Goal: Information Seeking & Learning: Learn about a topic

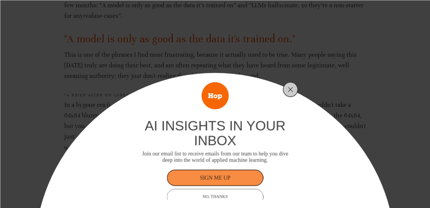
scroll to position [412, 0]
click at [291, 90] on line "Close" at bounding box center [290, 89] width 4 height 4
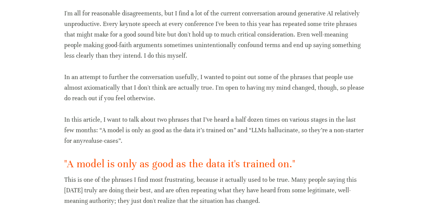
scroll to position [287, 0]
click at [207, 22] on p "I'm all for reasonable disagreements, but I find a lot of the current conversat…" at bounding box center [215, 34] width 302 height 53
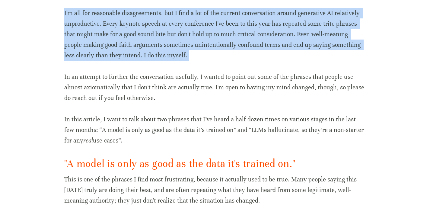
click at [207, 22] on p "I'm all for reasonable disagreements, but I find a lot of the current conversat…" at bounding box center [215, 34] width 302 height 53
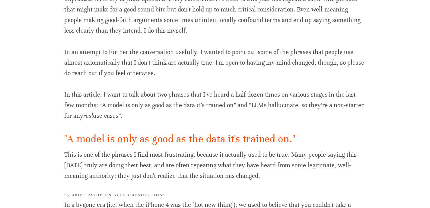
scroll to position [313, 0]
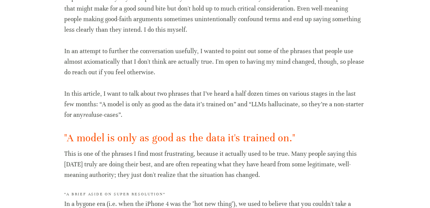
click at [229, 20] on p "I'm all for reasonable disagreements, but I find a lot of the current conversat…" at bounding box center [215, 8] width 302 height 53
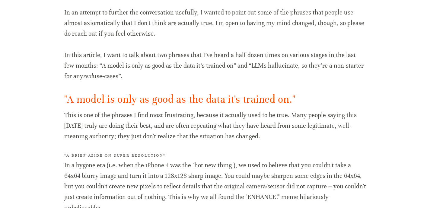
scroll to position [352, 0]
click at [108, 23] on p "In an attempt to further the conversation usefully, I wanted to point out some …" at bounding box center [215, 23] width 302 height 32
click at [203, 63] on p "In this article, I want to talk about two phrases that I’ve heard a half dozen …" at bounding box center [215, 65] width 302 height 32
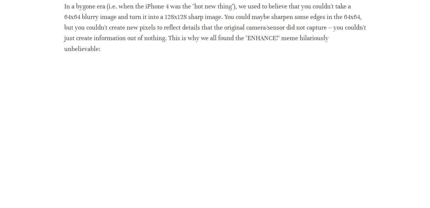
scroll to position [511, 0]
click at [189, 5] on p "In a bygone era (i.e. when the iPhone 4 was the "hot new thing"), we used to be…" at bounding box center [215, 27] width 302 height 53
click at [249, 7] on p "In a bygone era (i.e. when the iPhone 4 was the "hot new thing"), we used to be…" at bounding box center [215, 27] width 302 height 53
click at [121, 17] on p "In a bygone era (i.e. when the iPhone 4 was the "hot new thing"), we used to be…" at bounding box center [215, 27] width 302 height 53
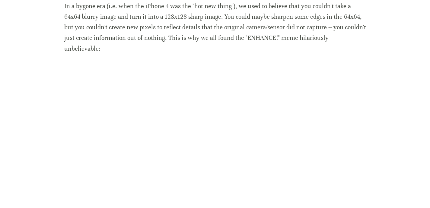
click at [121, 17] on p "In a bygone era (i.e. when the iPhone 4 was the "hot new thing"), we used to be…" at bounding box center [215, 27] width 302 height 53
click at [216, 16] on p "In a bygone era (i.e. when the iPhone 4 was the "hot new thing"), we used to be…" at bounding box center [215, 27] width 302 height 53
click at [306, 17] on p "In a bygone era (i.e. when the iPhone 4 was the "hot new thing"), we used to be…" at bounding box center [215, 27] width 302 height 53
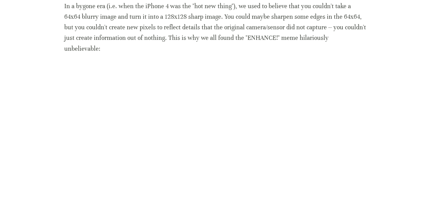
click at [291, 28] on p "In a bygone era (i.e. when the iPhone 4 was the "hot new thing"), we used to be…" at bounding box center [215, 27] width 302 height 53
click at [172, 37] on p "In a bygone era (i.e. when the iPhone 4 was the "hot new thing"), we used to be…" at bounding box center [215, 27] width 302 height 53
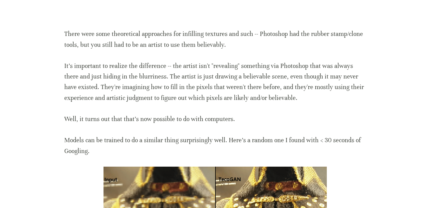
scroll to position [760, 0]
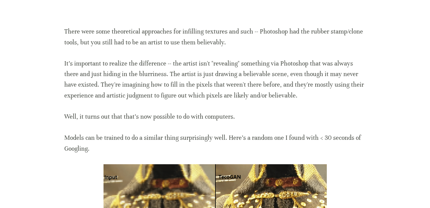
click at [300, 26] on p "There were some theoretical approaches for infilling textures and such -- Photo…" at bounding box center [215, 36] width 302 height 21
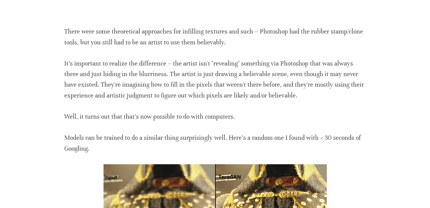
click at [300, 26] on p "There were some theoretical approaches for infilling textures and such -- Photo…" at bounding box center [215, 36] width 302 height 21
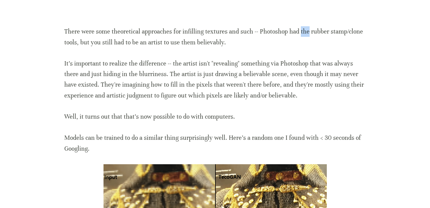
click at [300, 26] on p "There were some theoretical approaches for infilling textures and such -- Photo…" at bounding box center [215, 36] width 302 height 21
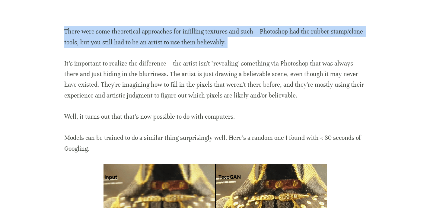
click at [300, 26] on p "There were some theoretical approaches for infilling textures and such -- Photo…" at bounding box center [215, 36] width 302 height 21
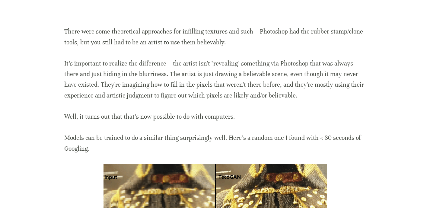
click at [173, 32] on p "There were some theoretical approaches for infilling textures and such -- Photo…" at bounding box center [215, 36] width 302 height 21
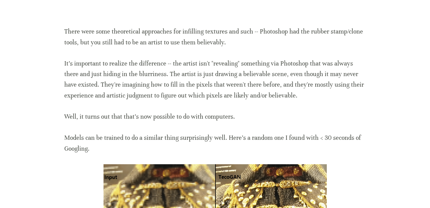
click at [173, 32] on p "There were some theoretical approaches for infilling textures and such -- Photo…" at bounding box center [215, 36] width 302 height 21
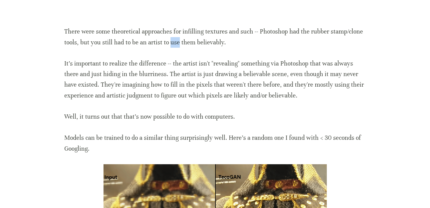
click at [173, 32] on p "There were some theoretical approaches for infilling textures and such -- Photo…" at bounding box center [215, 36] width 302 height 21
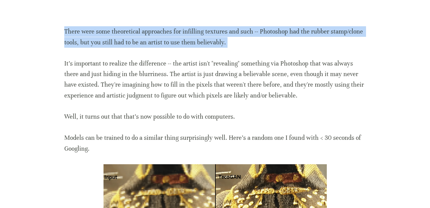
click at [173, 32] on p "There were some theoretical approaches for infilling textures and such -- Photo…" at bounding box center [215, 36] width 302 height 21
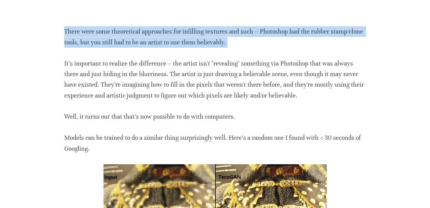
click at [173, 32] on p "There were some theoretical approaches for infilling textures and such -- Photo…" at bounding box center [215, 36] width 302 height 21
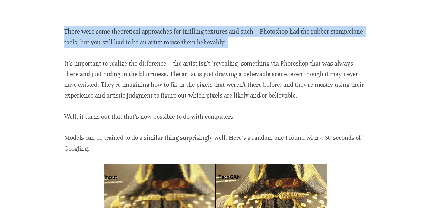
click at [173, 32] on p "There were some theoretical approaches for infilling textures and such -- Photo…" at bounding box center [215, 36] width 302 height 21
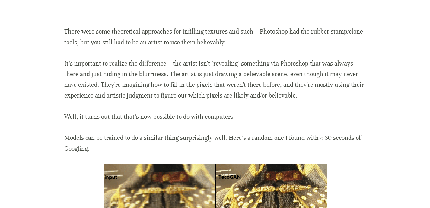
click at [195, 26] on p "There were some theoretical approaches for infilling textures and such -- Photo…" at bounding box center [215, 36] width 302 height 21
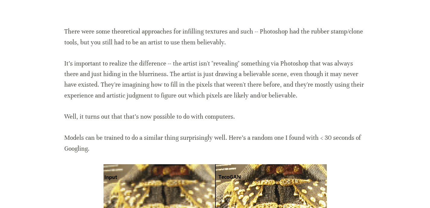
click at [195, 26] on p "There were some theoretical approaches for infilling textures and such -- Photo…" at bounding box center [215, 36] width 302 height 21
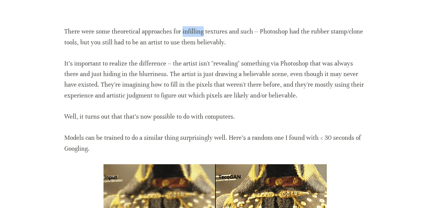
click at [195, 26] on p "There were some theoretical approaches for infilling textures and such -- Photo…" at bounding box center [215, 36] width 302 height 21
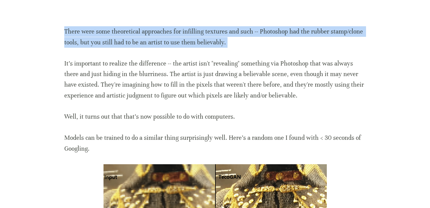
click at [195, 26] on p "There were some theoretical approaches for infilling textures and such -- Photo…" at bounding box center [215, 36] width 302 height 21
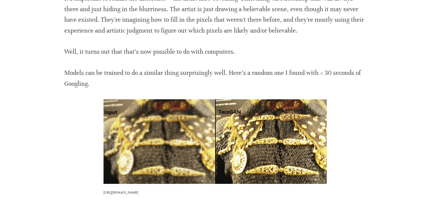
scroll to position [826, 0]
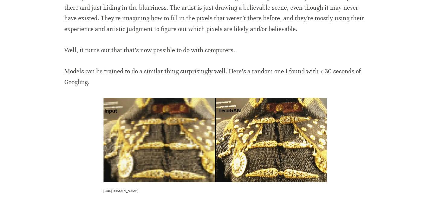
click at [226, 8] on p "It's important to realize the difference -- the artist isn't "revealing" someth…" at bounding box center [215, 13] width 302 height 43
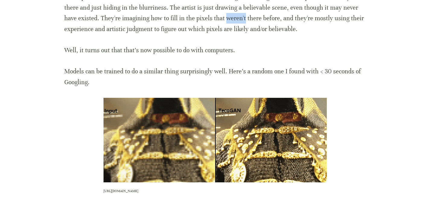
click at [226, 8] on p "It's important to realize the difference -- the artist isn't "revealing" someth…" at bounding box center [215, 13] width 302 height 43
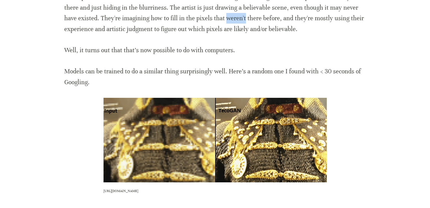
click at [226, 8] on p "It's important to realize the difference -- the artist isn't "revealing" someth…" at bounding box center [215, 13] width 302 height 43
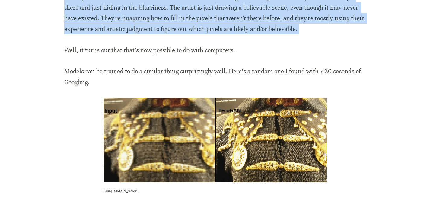
click at [226, 8] on p "It's important to realize the difference -- the artist isn't "revealing" someth…" at bounding box center [215, 13] width 302 height 43
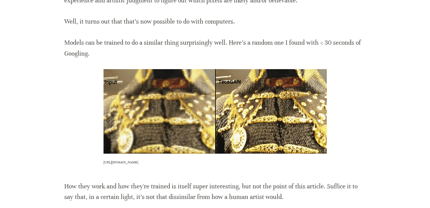
scroll to position [856, 0]
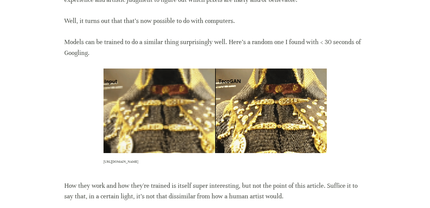
click at [162, 16] on p "Well, it turns out that that's now possible to do with computers." at bounding box center [215, 21] width 302 height 11
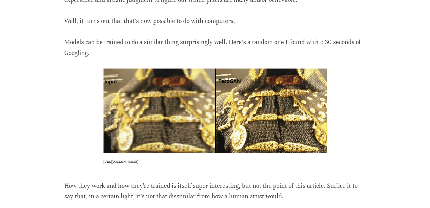
click at [162, 16] on p "Well, it turns out that that's now possible to do with computers." at bounding box center [215, 21] width 302 height 11
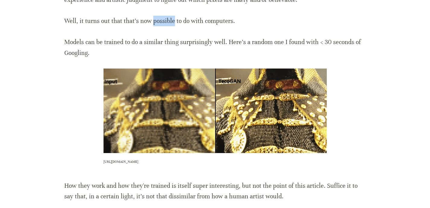
click at [162, 16] on p "Well, it turns out that that's now possible to do with computers." at bounding box center [215, 21] width 302 height 11
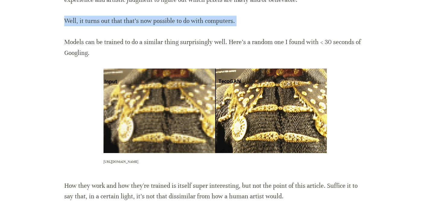
click at [162, 16] on p "Well, it turns out that that's now possible to do with computers." at bounding box center [215, 21] width 302 height 11
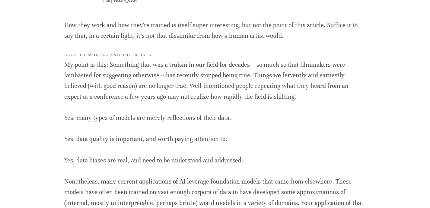
scroll to position [1017, 0]
click at [179, 59] on p "My point is this: Something that was a truism in our field for decades -- so mu…" at bounding box center [215, 80] width 302 height 43
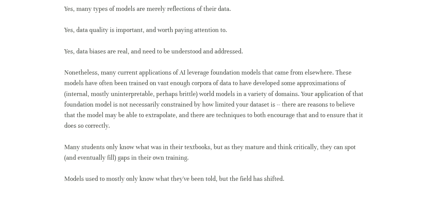
scroll to position [1128, 0]
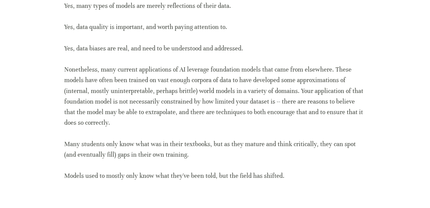
click at [219, 22] on p "Yes, data quality is important, and worth paying attention to." at bounding box center [215, 27] width 302 height 11
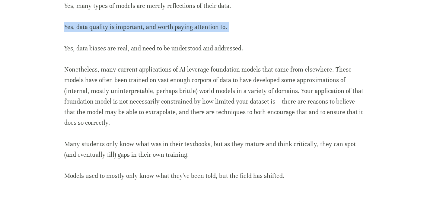
click at [190, 43] on p "Yes, data biases are real, and need to be understood and addressed." at bounding box center [215, 48] width 302 height 11
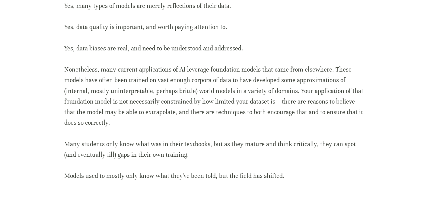
click at [190, 43] on p "Yes, data biases are real, and need to be understood and addressed." at bounding box center [215, 48] width 302 height 11
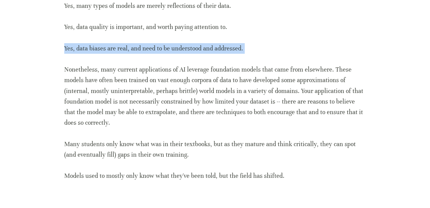
click at [190, 43] on p "Yes, data biases are real, and need to be understood and addressed." at bounding box center [215, 48] width 302 height 11
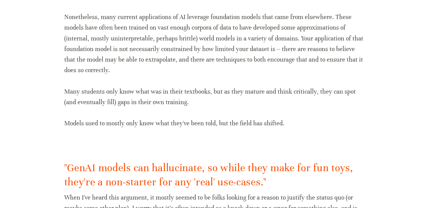
scroll to position [1185, 0]
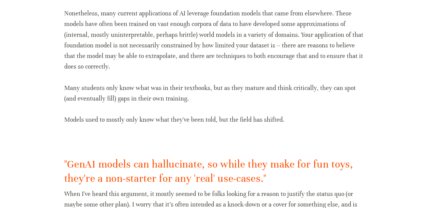
click at [229, 13] on p "Nonetheless, many current applications of AI leverage foundation models that ca…" at bounding box center [215, 40] width 302 height 64
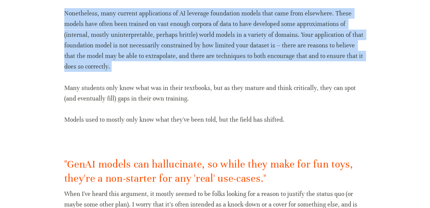
click at [229, 13] on p "Nonetheless, many current applications of AI leverage foundation models that ca…" at bounding box center [215, 40] width 302 height 64
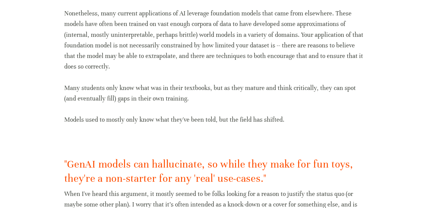
click at [199, 15] on p "Nonetheless, many current applications of AI leverage foundation models that ca…" at bounding box center [215, 40] width 302 height 64
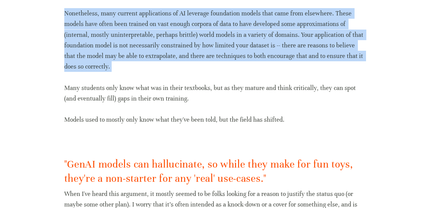
click at [199, 15] on p "Nonetheless, many current applications of AI leverage foundation models that ca…" at bounding box center [215, 40] width 302 height 64
click at [256, 14] on p "Nonetheless, many current applications of AI leverage foundation models that ca…" at bounding box center [215, 40] width 302 height 64
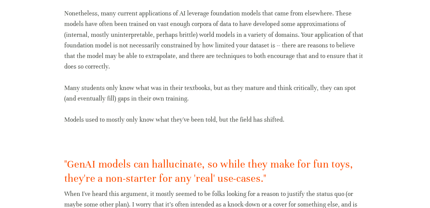
click at [318, 14] on p "Nonetheless, many current applications of AI leverage foundation models that ca…" at bounding box center [215, 40] width 302 height 64
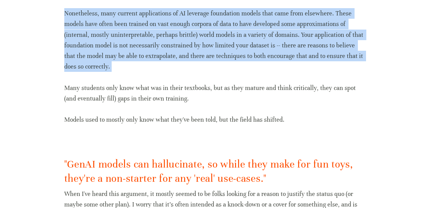
click at [318, 14] on p "Nonetheless, many current applications of AI leverage foundation models that ca…" at bounding box center [215, 40] width 302 height 64
click at [222, 43] on p "Nonetheless, many current applications of AI leverage foundation models that ca…" at bounding box center [215, 40] width 302 height 64
